Goal: Task Accomplishment & Management: Manage account settings

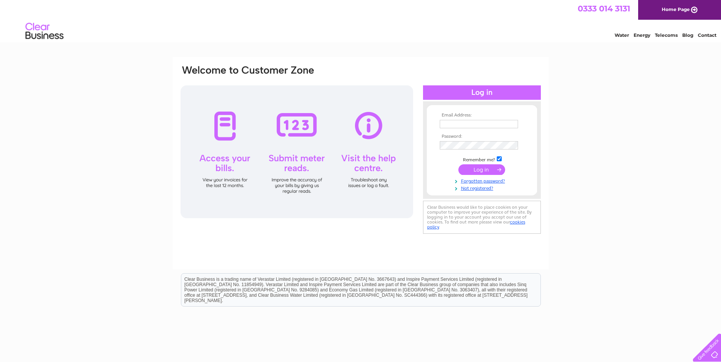
click at [451, 121] on input "text" at bounding box center [479, 124] width 78 height 8
type input "invoice@websterbuildingsupplies.co.uk"
click at [477, 169] on input "submit" at bounding box center [481, 170] width 47 height 11
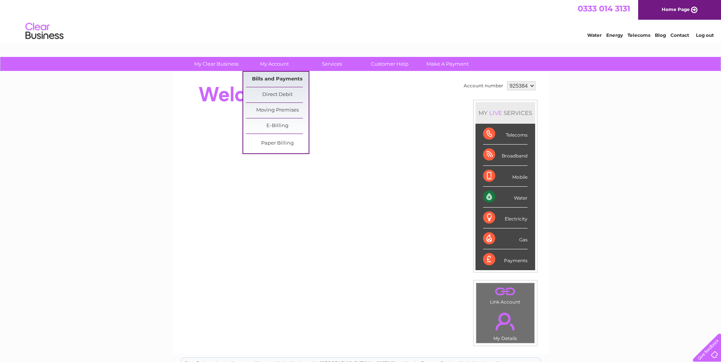
click at [274, 76] on link "Bills and Payments" at bounding box center [277, 79] width 63 height 15
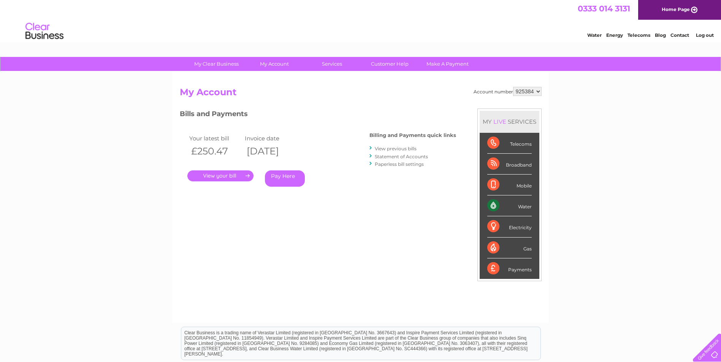
click at [243, 174] on link "." at bounding box center [220, 176] width 66 height 11
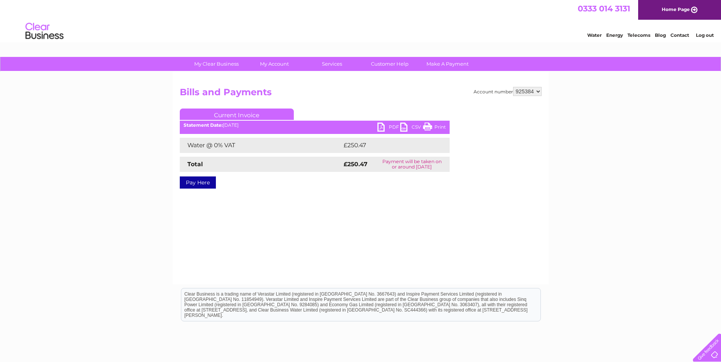
drag, startPoint x: 432, startPoint y: 125, endPoint x: 49, endPoint y: 35, distance: 394.0
click at [432, 125] on link "Print" at bounding box center [434, 128] width 23 height 11
click at [392, 127] on link "PDF" at bounding box center [388, 128] width 23 height 11
